Goal: Navigation & Orientation: Find specific page/section

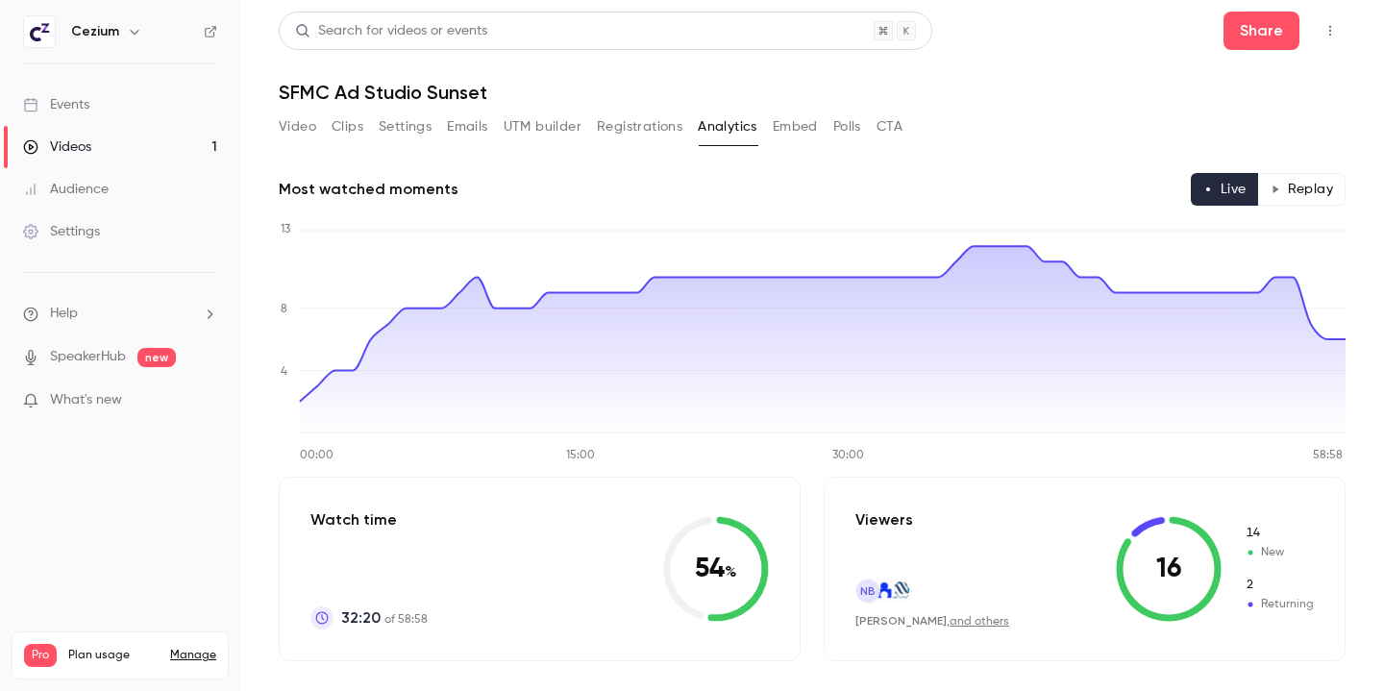
click at [899, 118] on button "CTA" at bounding box center [890, 127] width 26 height 31
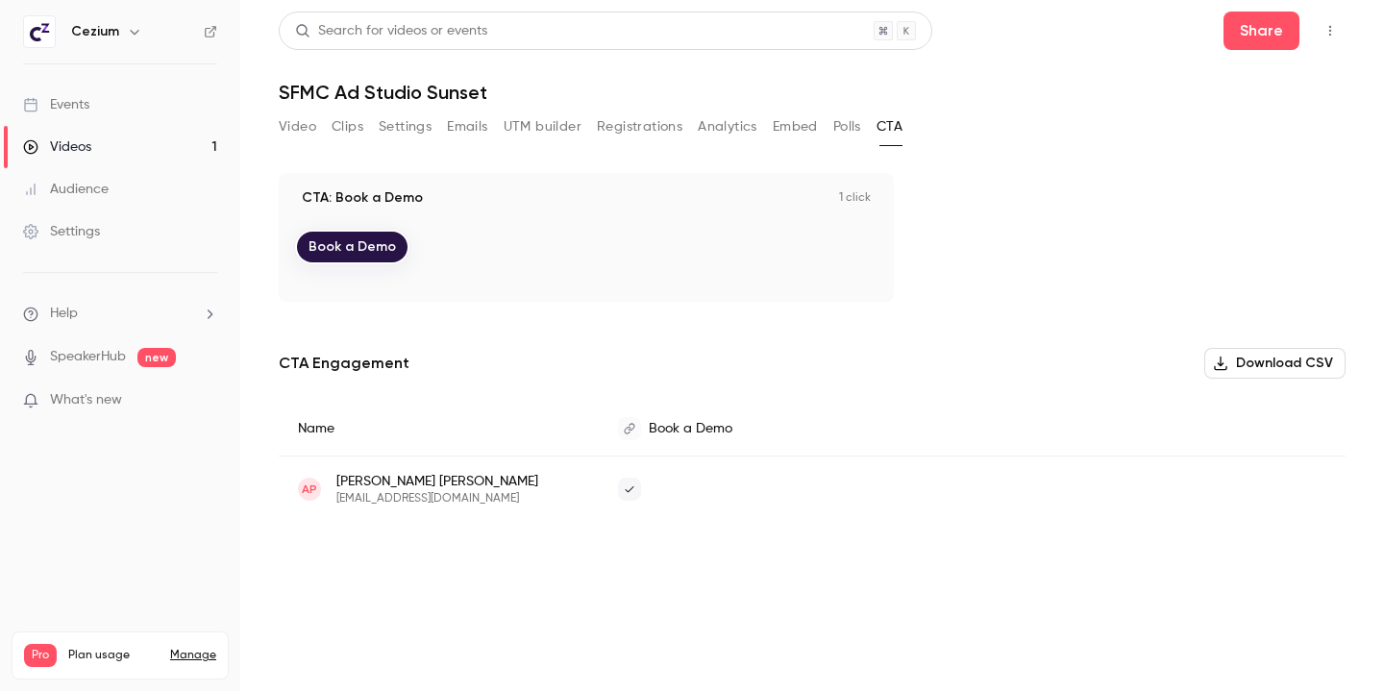
click at [831, 121] on div "Video Clips Settings Emails UTM builder Registrations Analytics Embed Polls CTA" at bounding box center [591, 127] width 624 height 31
click at [745, 121] on button "Analytics" at bounding box center [728, 127] width 60 height 31
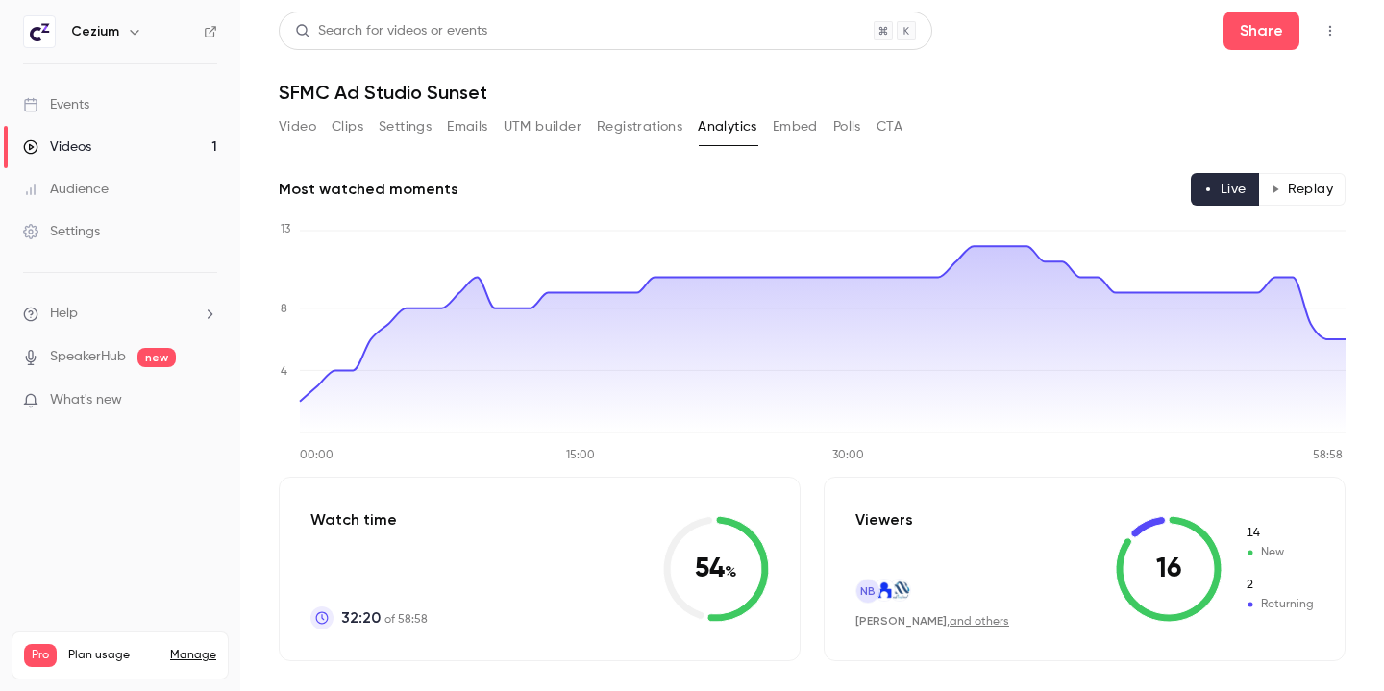
click at [1315, 203] on button "Replay" at bounding box center [1301, 189] width 87 height 33
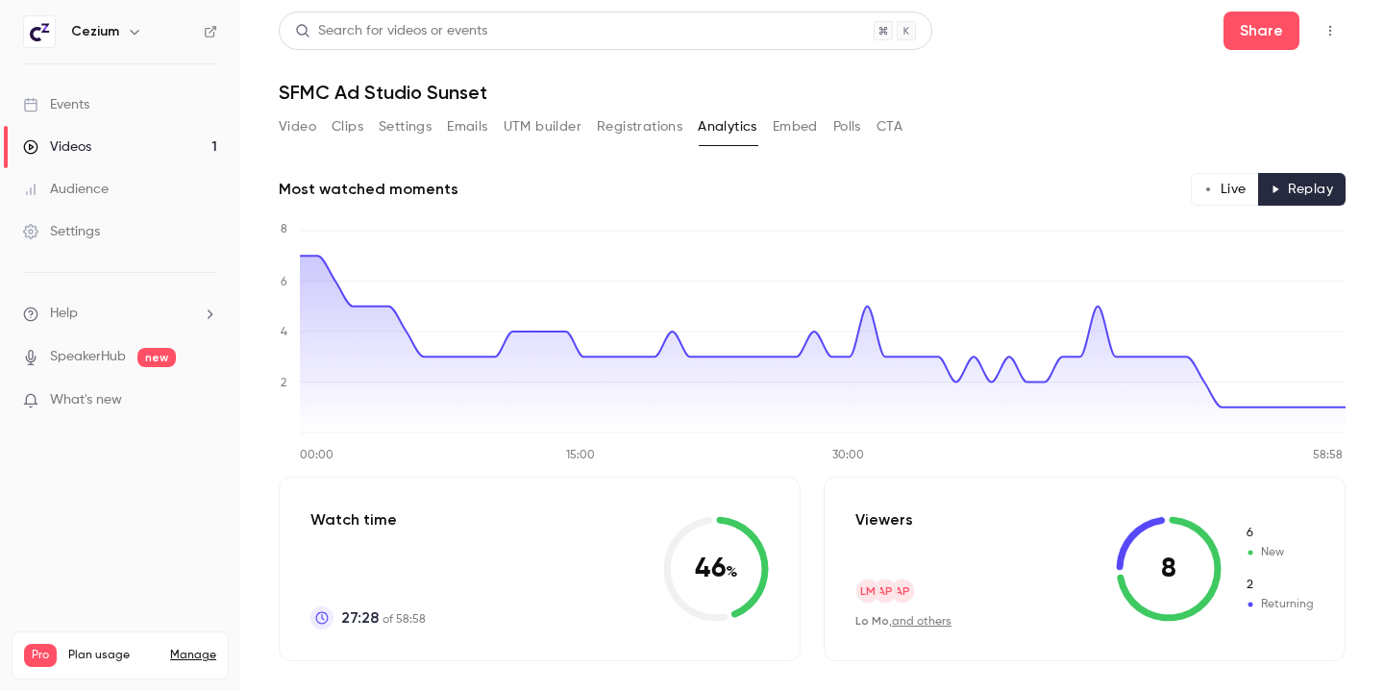
click at [303, 127] on button "Video" at bounding box center [297, 127] width 37 height 31
